Goal: Transaction & Acquisition: Purchase product/service

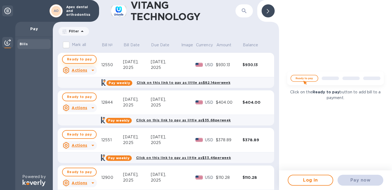
click at [85, 60] on span "Ready to pay" at bounding box center [79, 59] width 25 height 7
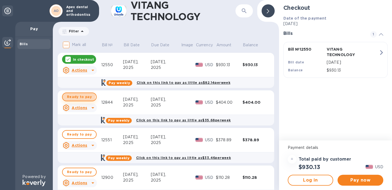
click at [78, 96] on span "Ready to pay" at bounding box center [79, 97] width 25 height 7
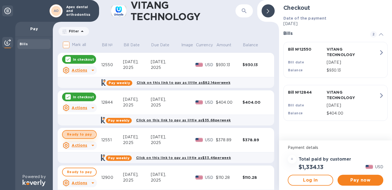
click at [75, 132] on span "Ready to pay" at bounding box center [79, 134] width 25 height 7
click at [357, 181] on span "Pay now" at bounding box center [360, 180] width 37 height 7
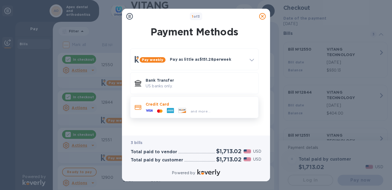
click at [211, 108] on div "and more..." at bounding box center [200, 111] width 24 height 6
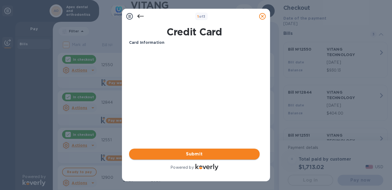
click at [197, 154] on span "Submit" at bounding box center [194, 154] width 122 height 7
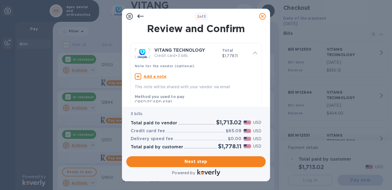
drag, startPoint x: 195, startPoint y: 161, endPoint x: 206, endPoint y: 95, distance: 66.2
click at [205, 96] on div "2 of 3 Review and Confirm VITANG TECHNOLOGY Credit card • 3 bills Total $1,778.…" at bounding box center [196, 95] width 148 height 173
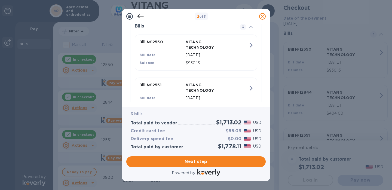
scroll to position [194, 0]
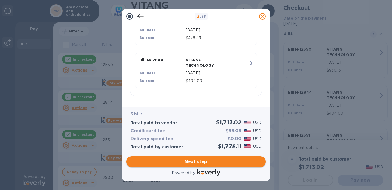
click at [179, 159] on span "Next step" at bounding box center [196, 162] width 131 height 7
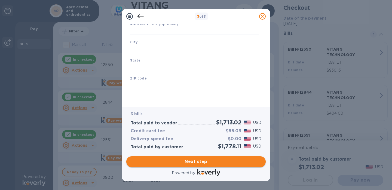
type input "[GEOGRAPHIC_DATA]"
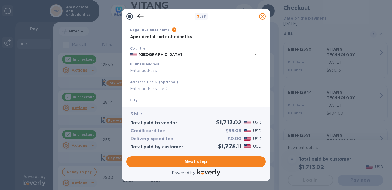
scroll to position [9, 0]
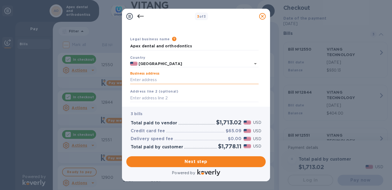
click at [155, 79] on input "Business address" at bounding box center [194, 80] width 129 height 8
type input "2810 roundrock"
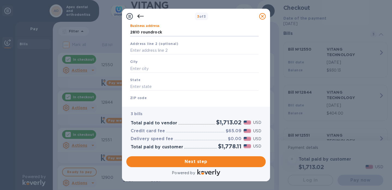
scroll to position [70, 0]
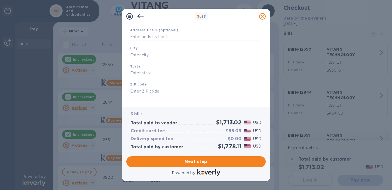
click at [148, 55] on input "text" at bounding box center [194, 55] width 129 height 8
type input "[PERSON_NAME]"
click at [137, 73] on input "text" at bounding box center [194, 73] width 129 height 8
type input "[US_STATE]"
click at [139, 99] on div "Save" at bounding box center [194, 100] width 133 height 4
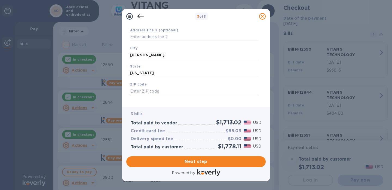
click at [139, 95] on input "text" at bounding box center [194, 91] width 129 height 8
type input "75072"
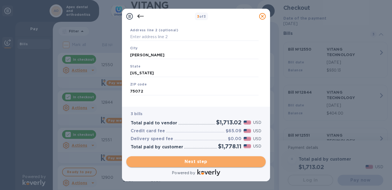
click at [156, 162] on span "Next step" at bounding box center [196, 162] width 131 height 7
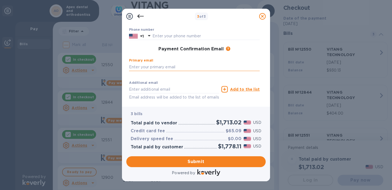
click at [169, 67] on input "text" at bounding box center [194, 67] width 131 height 8
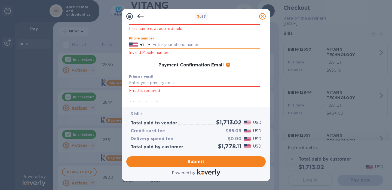
click at [175, 35] on div "Phone number +1 Invalid Mobile number" at bounding box center [194, 46] width 135 height 24
type input "5852819799"
type input "Zhihui"
type input "[PERSON_NAME]"
type input "[EMAIL_ADDRESS][DOMAIN_NAME]"
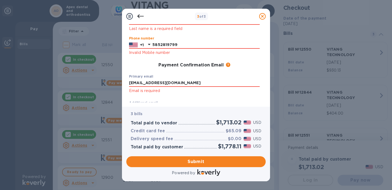
type input "[EMAIL_ADDRESS][DOMAIN_NAME]"
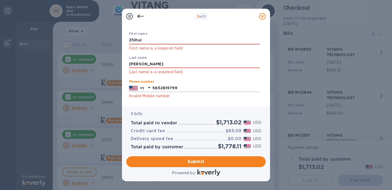
scroll to position [0, 0]
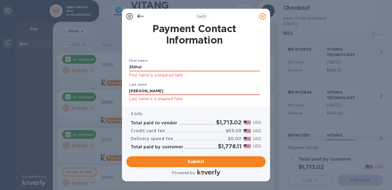
click at [147, 63] on div "First name [PERSON_NAME] First name is a required field" at bounding box center [194, 69] width 131 height 20
drag, startPoint x: 147, startPoint y: 65, endPoint x: 83, endPoint y: 56, distance: 64.4
click at [83, 56] on div "3 of 3 Payment Contact Information First name [PERSON_NAME] First name is a req…" at bounding box center [196, 95] width 392 height 190
type input "Zhihui"
click at [133, 39] on h1 "Payment Contact Information" at bounding box center [194, 34] width 131 height 23
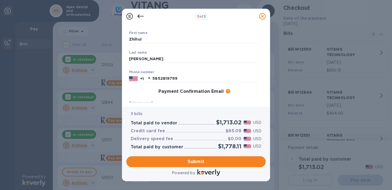
scroll to position [93, 0]
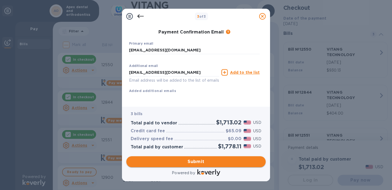
click at [183, 160] on span "Submit" at bounding box center [196, 162] width 131 height 7
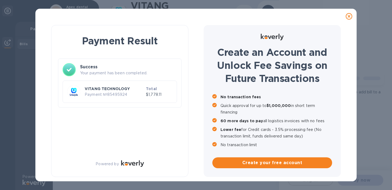
scroll to position [0, 0]
checkbox input "true"
